Goal: Task Accomplishment & Management: Manage account settings

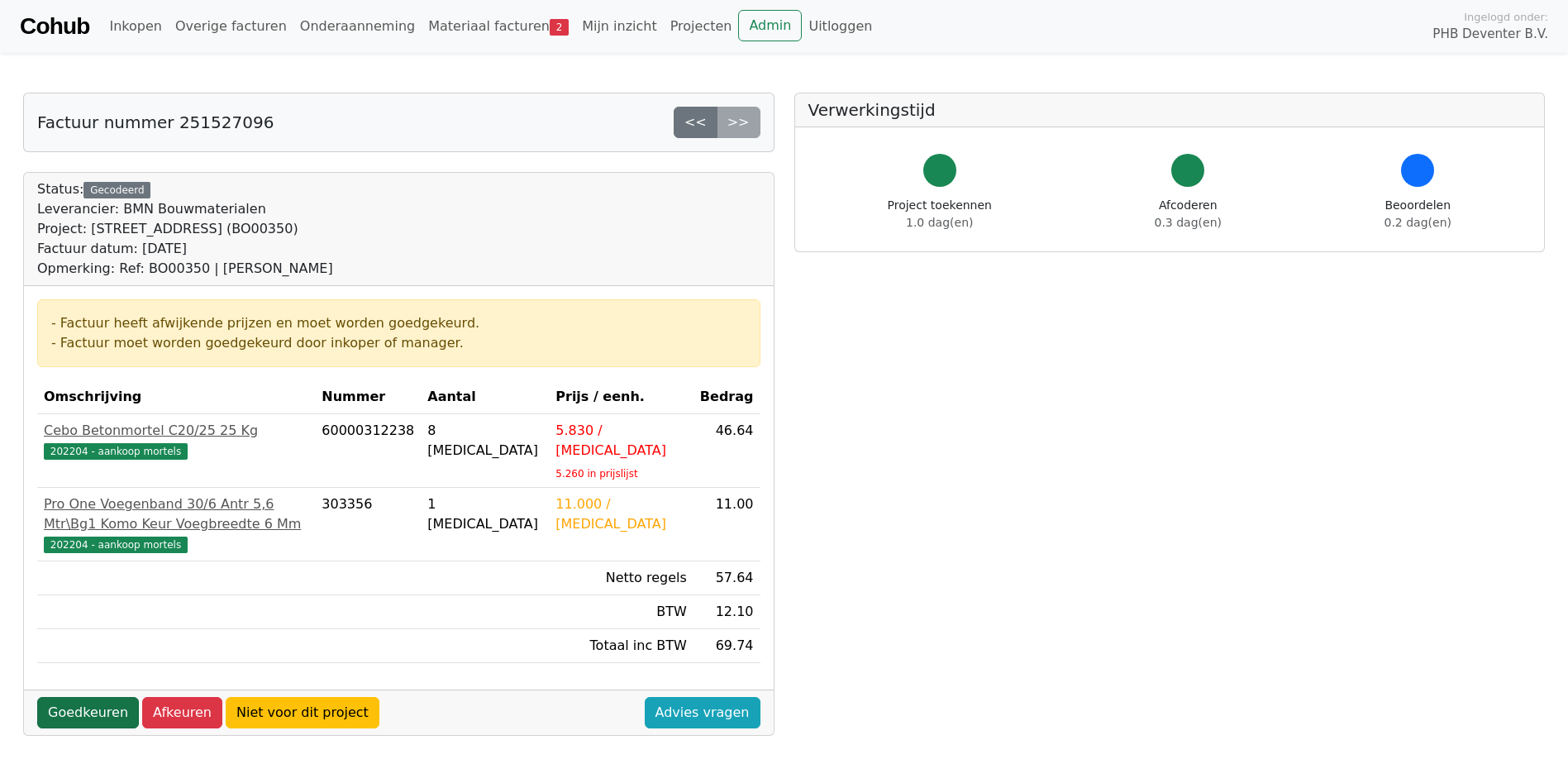
click at [80, 714] on link "Goedkeuren" at bounding box center [88, 711] width 102 height 31
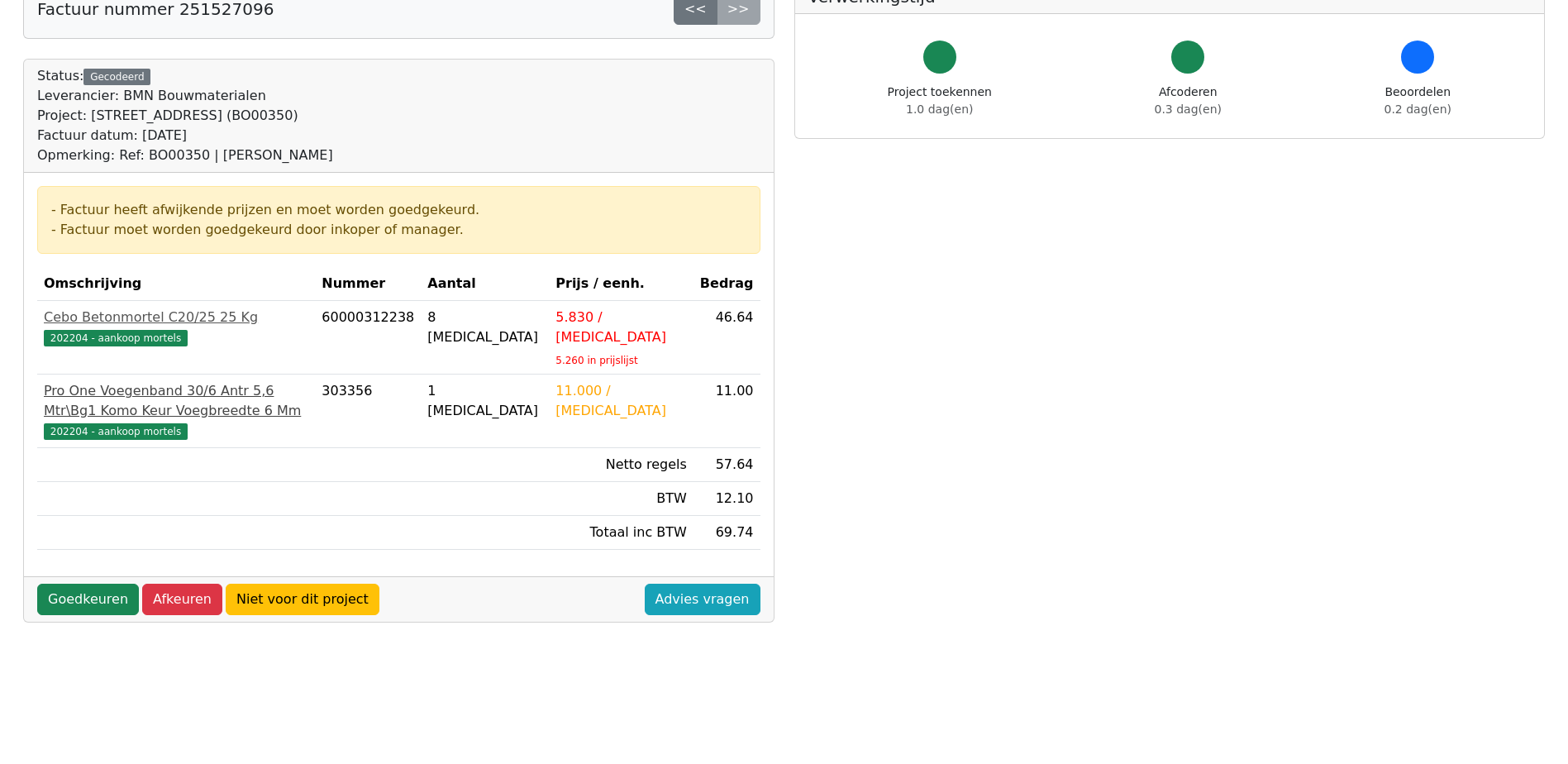
scroll to position [166, 0]
